Goal: Information Seeking & Learning: Learn about a topic

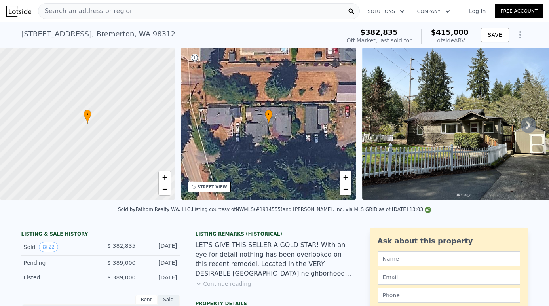
scroll to position [0, 0]
click at [207, 15] on div "Search an address or region" at bounding box center [199, 11] width 322 height 16
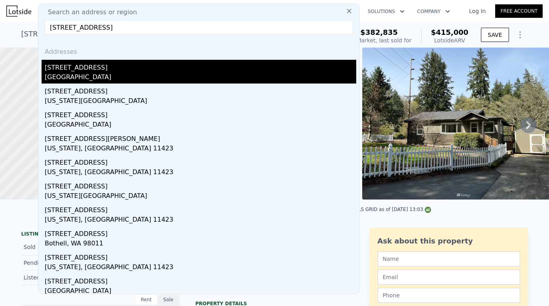
type input "19624 42nd Ave NE"
click at [137, 76] on div "Lake Forest Park, WA 98155" at bounding box center [200, 77] width 311 height 11
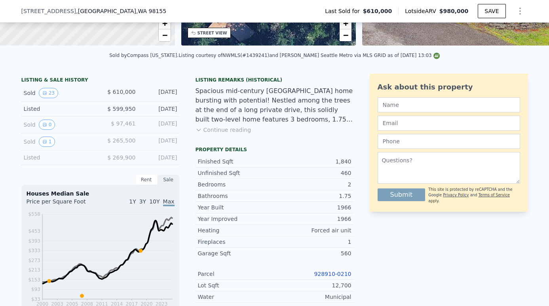
scroll to position [177, 0]
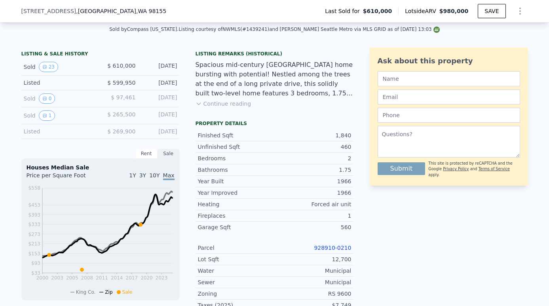
click at [343, 247] on link "928910-0210" at bounding box center [332, 248] width 37 height 6
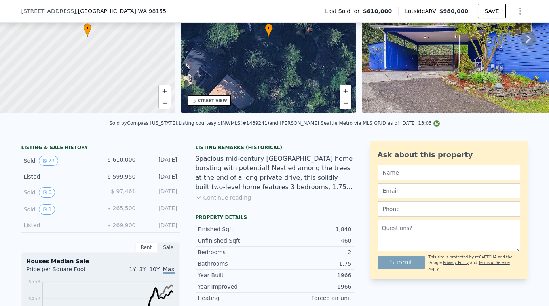
scroll to position [87, 0]
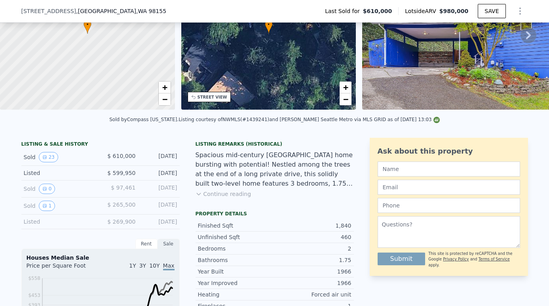
click at [233, 190] on button "Continue reading" at bounding box center [224, 194] width 56 height 8
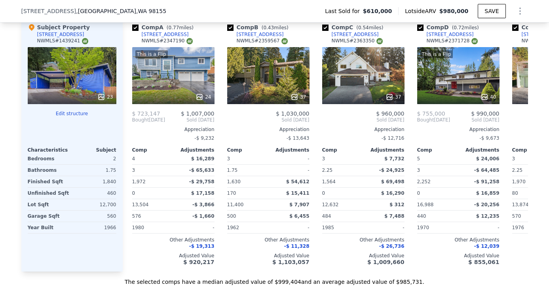
scroll to position [0, 0]
click at [185, 85] on div "This is a Flip 24" at bounding box center [173, 75] width 82 height 57
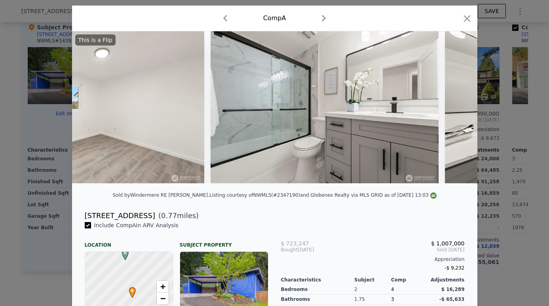
scroll to position [0, 3341]
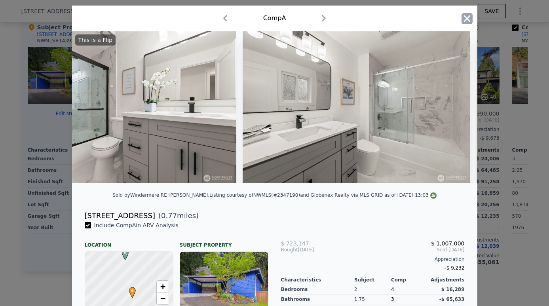
click at [464, 19] on icon "button" at bounding box center [466, 18] width 11 height 11
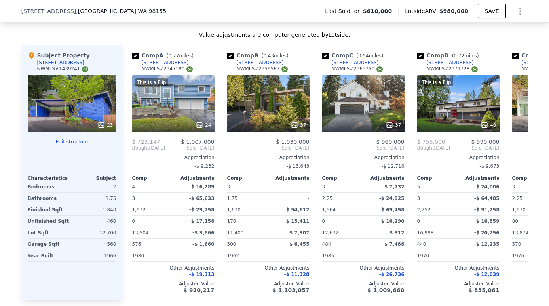
scroll to position [0, 0]
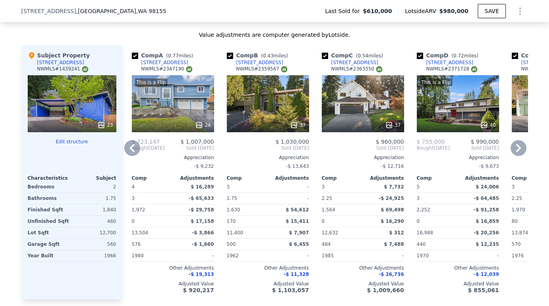
click at [167, 63] on div "23610 39th Pl W" at bounding box center [164, 62] width 47 height 6
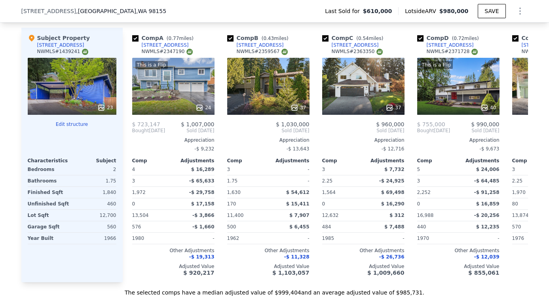
scroll to position [0, 0]
click at [258, 45] on div "19504 36th Ave NE" at bounding box center [260, 45] width 47 height 6
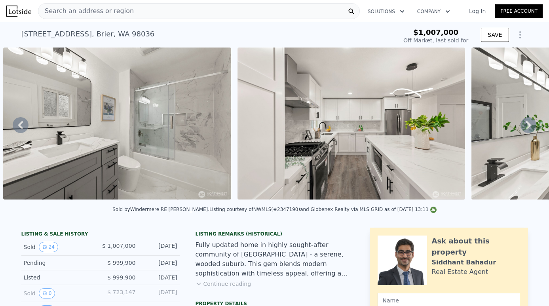
type input "$ 1,070,000"
type input "-$ 83,873"
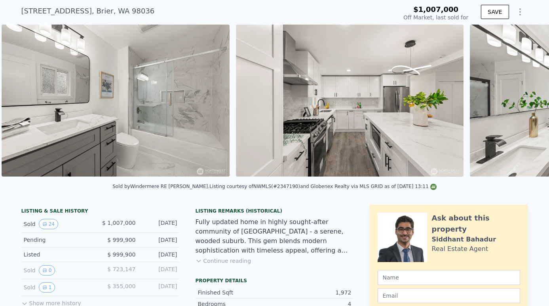
scroll to position [0, 3874]
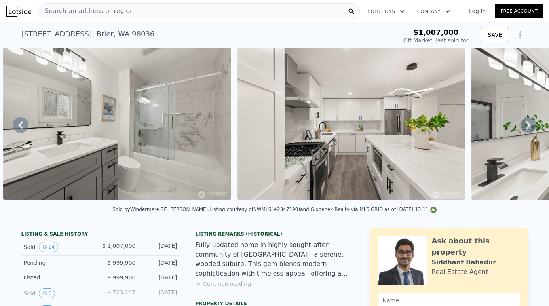
scroll to position [0, 0]
click at [165, 10] on div "Search an address or region" at bounding box center [199, 11] width 322 height 16
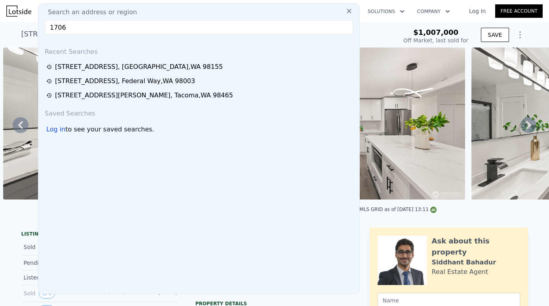
type input "1706"
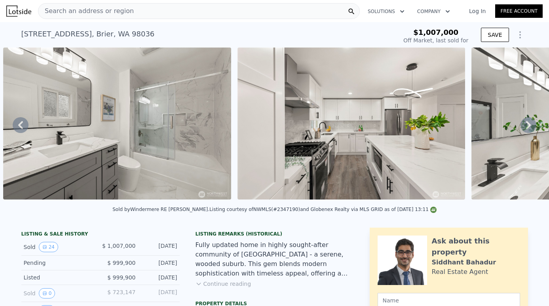
click at [393, 22] on nav "Search an address or region Solutions Company Open main menu Log In Free Account" at bounding box center [274, 11] width 549 height 22
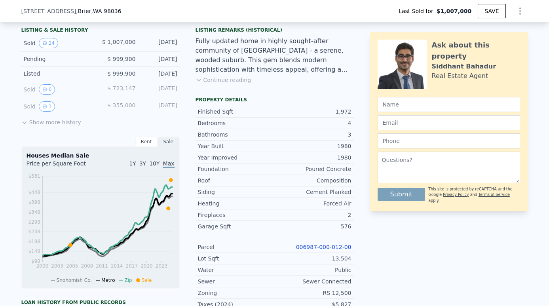
scroll to position [84, 0]
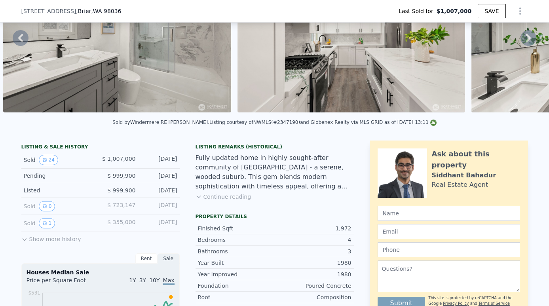
click at [232, 196] on button "Continue reading" at bounding box center [224, 197] width 56 height 8
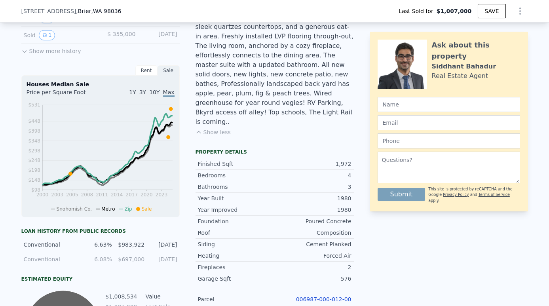
scroll to position [269, 0]
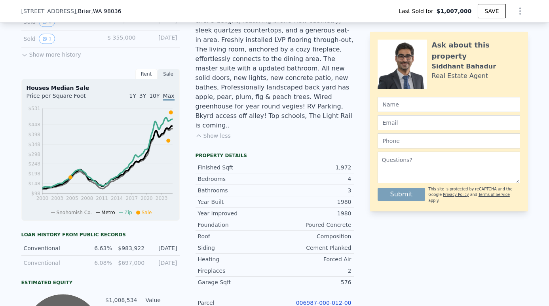
click at [215, 132] on button "Show less" at bounding box center [213, 136] width 35 height 8
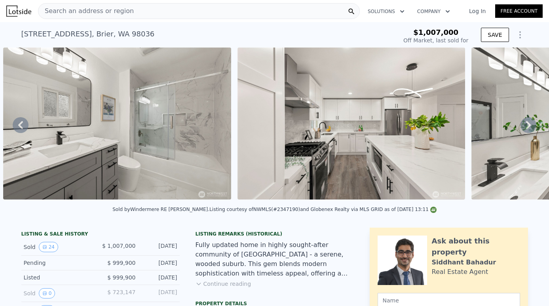
scroll to position [0, 0]
click at [158, 36] on div "23610 39th Pl W , Brier , WA 98036 Sold Apr 2025 for $1.007m" at bounding box center [207, 36] width 373 height 22
click at [181, 12] on div "Search an address or region" at bounding box center [199, 11] width 322 height 16
click at [384, 25] on div "23610 39th Pl W , Brier , WA 98036 Sold Apr 2025 for $1.007m $1,007,000 Off Mar…" at bounding box center [274, 34] width 507 height 25
click at [265, 12] on div "Search an address or region" at bounding box center [199, 11] width 322 height 16
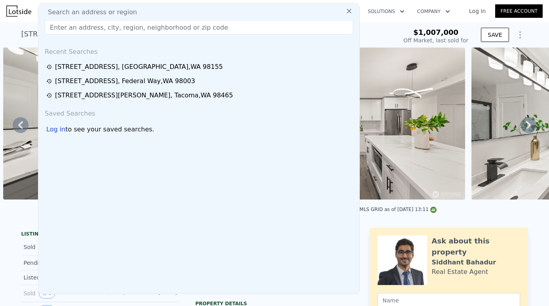
paste input "1706 Olympic Ave Bremerton"
type input "1706 Olympic Ave Bremerton"
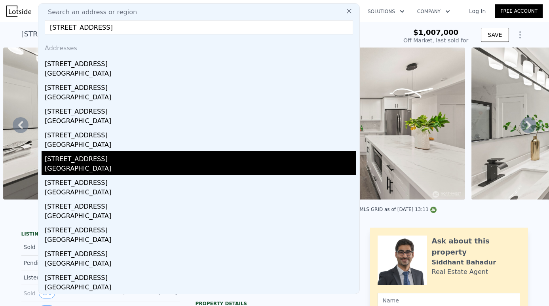
scroll to position [4, 0]
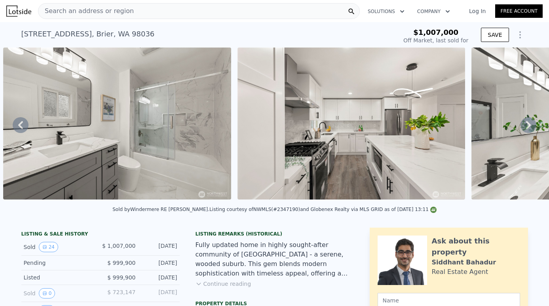
click at [395, 19] on div "Search an address or region Solutions Company Open main menu Log In Free Account" at bounding box center [274, 11] width 536 height 19
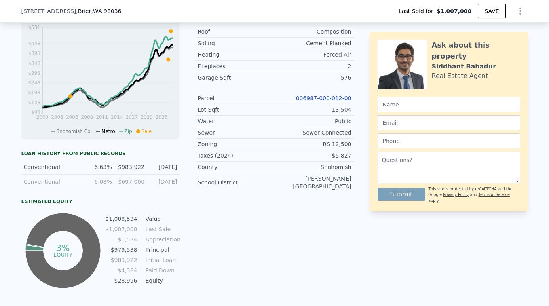
scroll to position [185, 0]
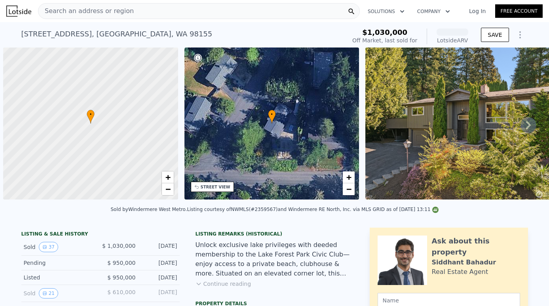
scroll to position [0, 3]
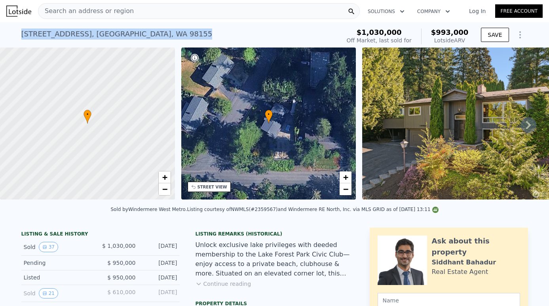
drag, startPoint x: 46, startPoint y: 30, endPoint x: 181, endPoint y: 31, distance: 135.4
click at [181, 32] on div "19504 36th Ave NE , Lake Forest Park , WA 98155 Sold May 2025 for $1.030m (~ARV…" at bounding box center [274, 34] width 549 height 25
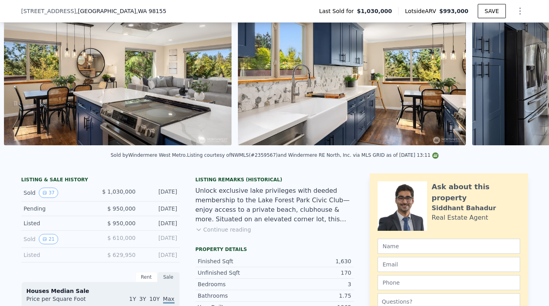
scroll to position [0, 2656]
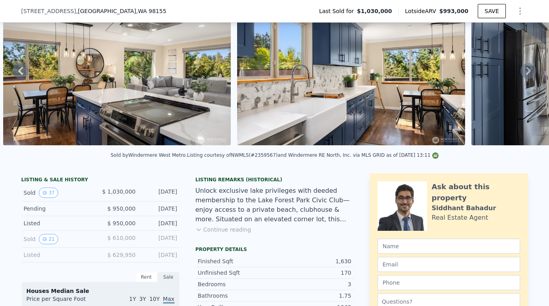
drag, startPoint x: 465, startPoint y: 74, endPoint x: 336, endPoint y: 171, distance: 162.0
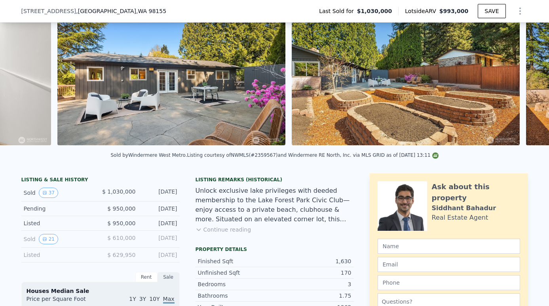
scroll to position [0, 5602]
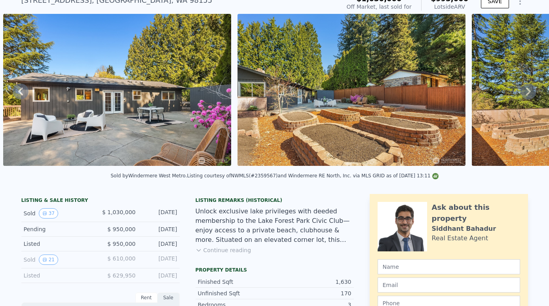
scroll to position [19, 0]
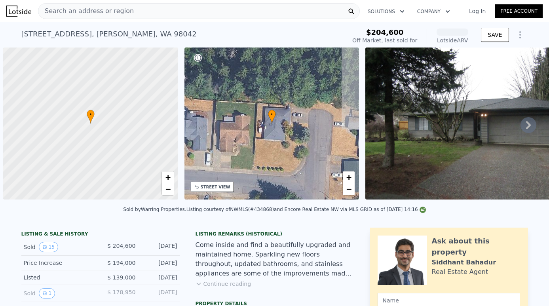
scroll to position [0, 3]
